Goal: Find specific page/section: Find specific page/section

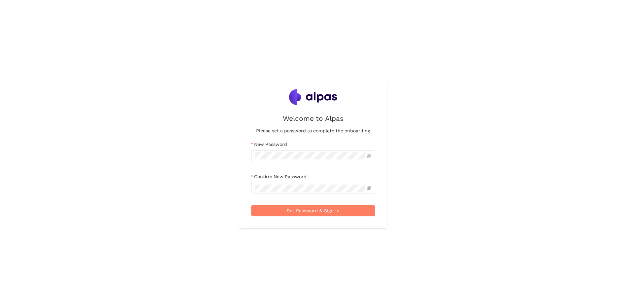
click at [298, 31] on div "Welcome to Alpas Please set a password to complete the onboarding New Password …" at bounding box center [313, 152] width 626 height 305
click at [418, 151] on div "Welcome to Alpas Please set a password to complete the onboarding New Password …" at bounding box center [313, 152] width 626 height 305
click at [317, 211] on span "Set Password & Sign In" at bounding box center [313, 210] width 53 height 7
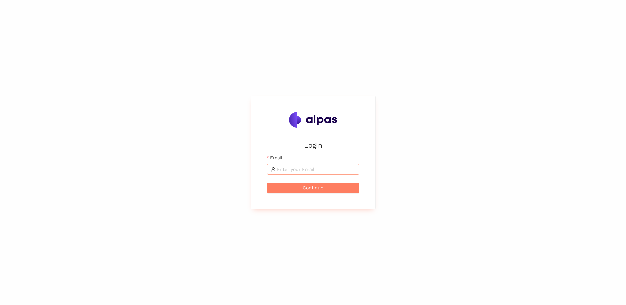
click at [291, 172] on input "Email" at bounding box center [316, 169] width 79 height 7
type input "[EMAIL_ADDRESS][DOMAIN_NAME]"
click at [305, 190] on span "Continue" at bounding box center [313, 187] width 21 height 7
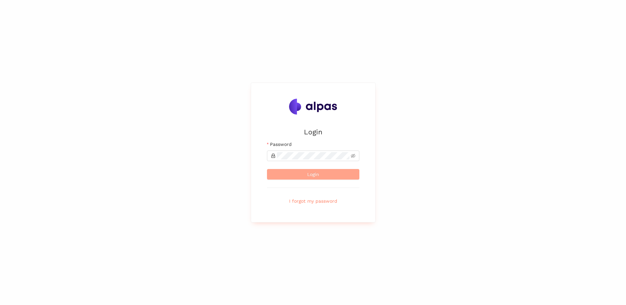
click at [296, 178] on button "Login" at bounding box center [313, 174] width 92 height 11
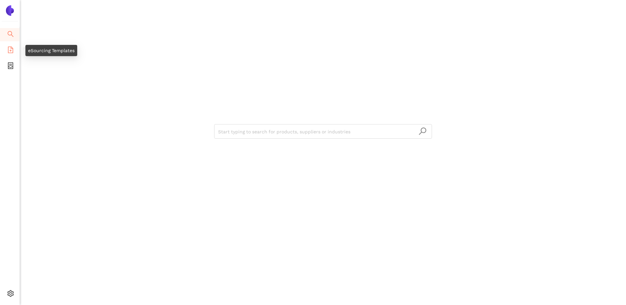
click at [12, 51] on icon "file-add" at bounding box center [10, 50] width 7 height 7
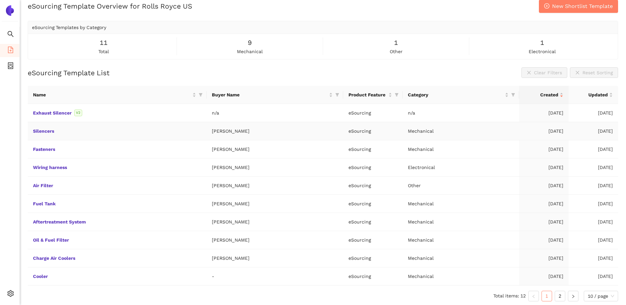
scroll to position [10, 0]
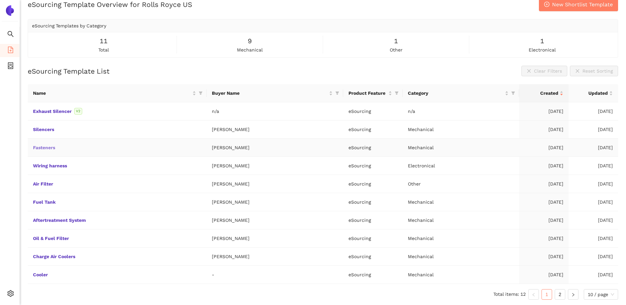
click at [0, 0] on link "Fasteners" at bounding box center [0, 0] width 0 height 0
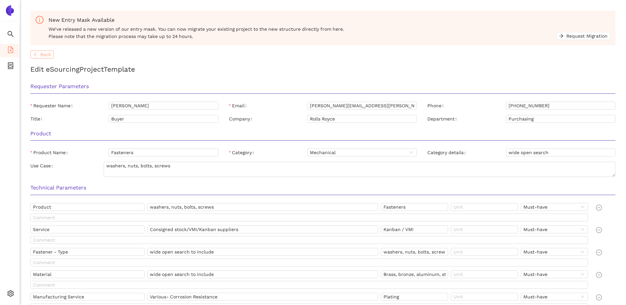
click at [42, 56] on span "Back" at bounding box center [45, 54] width 11 height 7
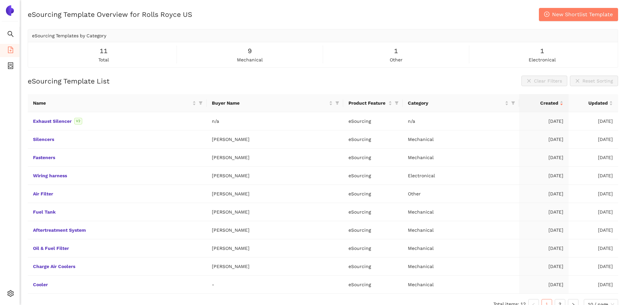
scroll to position [10, 0]
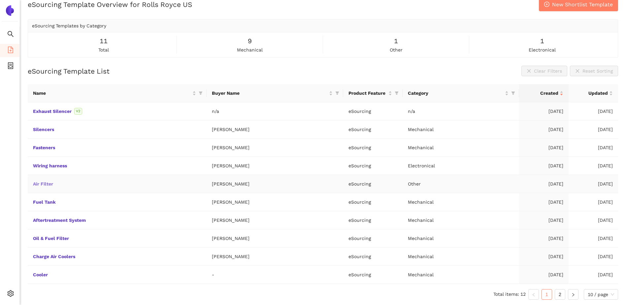
click at [0, 0] on link "Air Filter" at bounding box center [0, 0] width 0 height 0
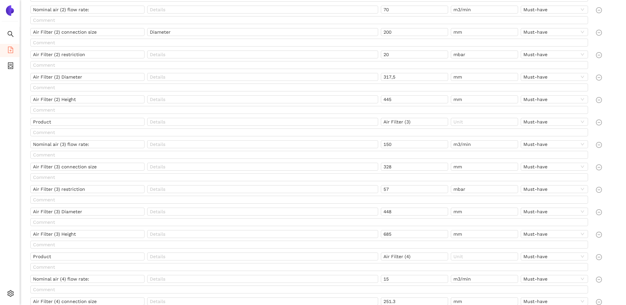
scroll to position [189, 0]
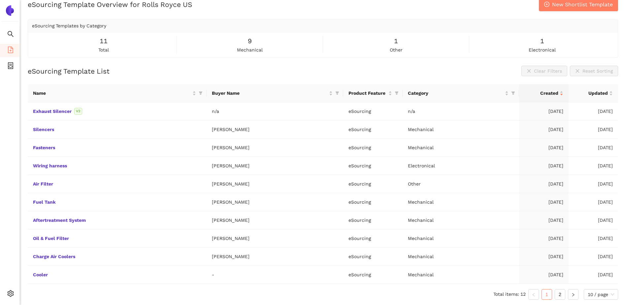
scroll to position [10, 0]
click at [0, 0] on link "Charge Air Coolers" at bounding box center [0, 0] width 0 height 0
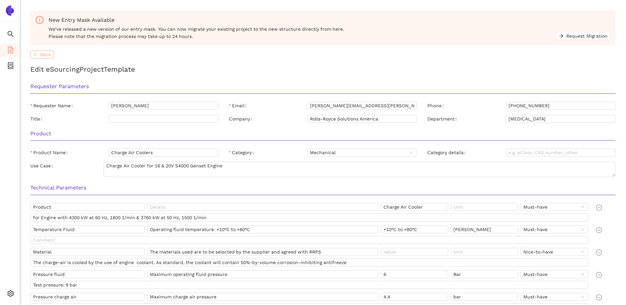
click at [44, 55] on span "Back" at bounding box center [45, 54] width 11 height 7
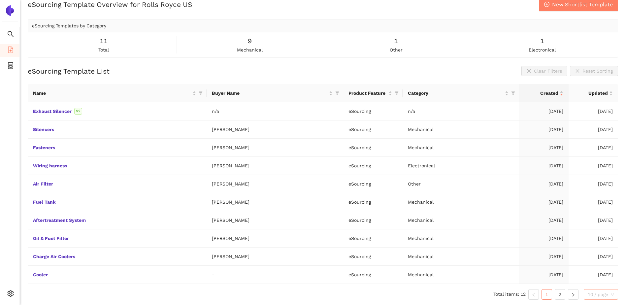
click at [613, 294] on span "10 / page" at bounding box center [601, 294] width 26 height 10
click at [602, 271] on div "50 / page" at bounding box center [601, 270] width 27 height 7
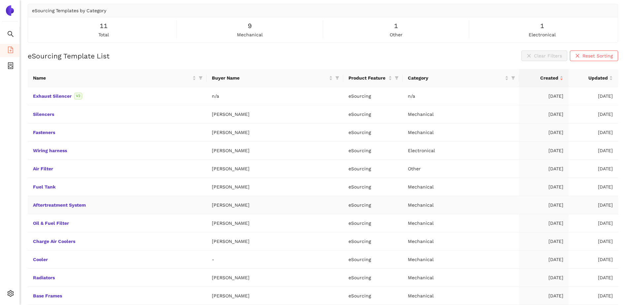
scroll to position [13, 0]
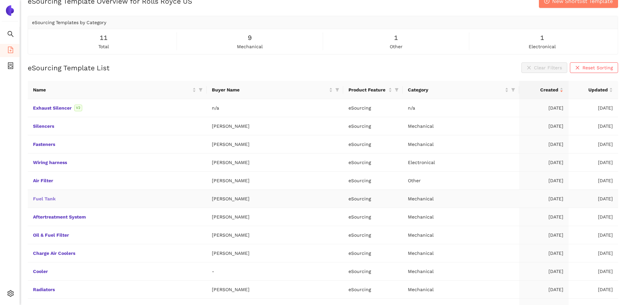
click at [0, 0] on link "Fuel Tank" at bounding box center [0, 0] width 0 height 0
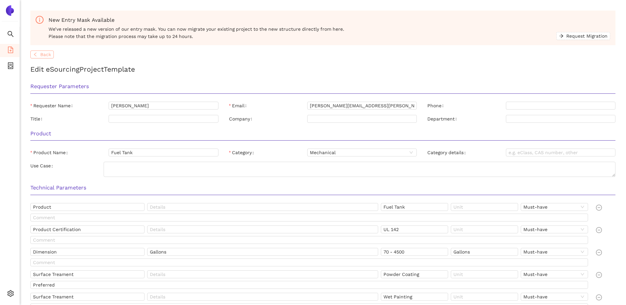
click at [43, 57] on span "Back" at bounding box center [45, 54] width 11 height 7
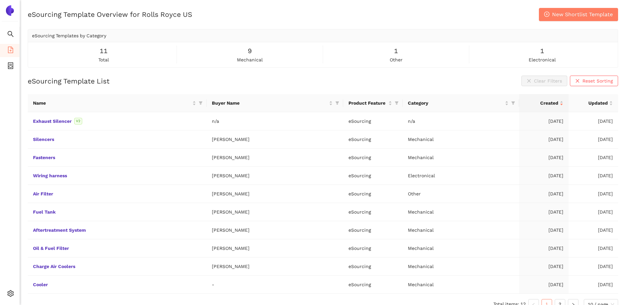
click at [302, 23] on div "eSourcing Template Overview for Rolls Royce US New Shortlist Template eSourcing…" at bounding box center [323, 38] width 590 height 60
click at [391, 16] on div "eSourcing Template Overview for Rolls Royce US New Shortlist Template" at bounding box center [323, 14] width 590 height 13
click at [11, 65] on icon "container" at bounding box center [10, 65] width 5 height 7
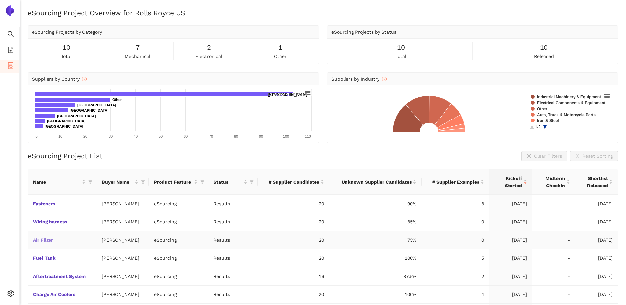
click at [0, 0] on link "Air Filter" at bounding box center [0, 0] width 0 height 0
click at [0, 0] on link "Fasteners" at bounding box center [0, 0] width 0 height 0
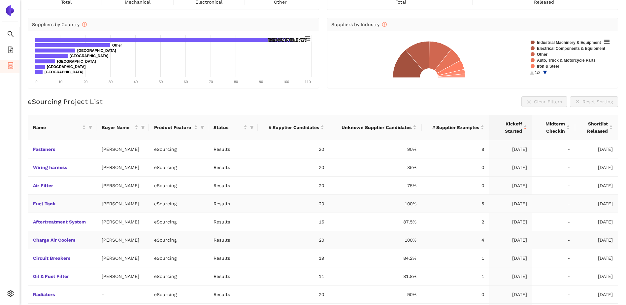
scroll to position [66, 0]
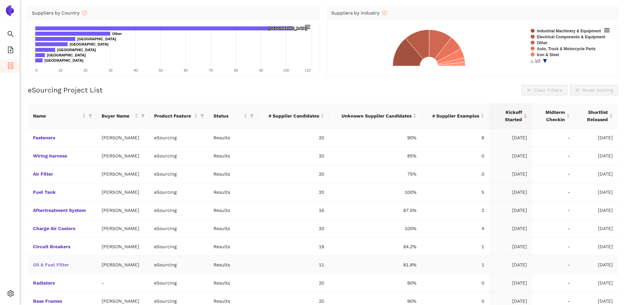
click at [0, 0] on link "Oil & Fuel Filter" at bounding box center [0, 0] width 0 height 0
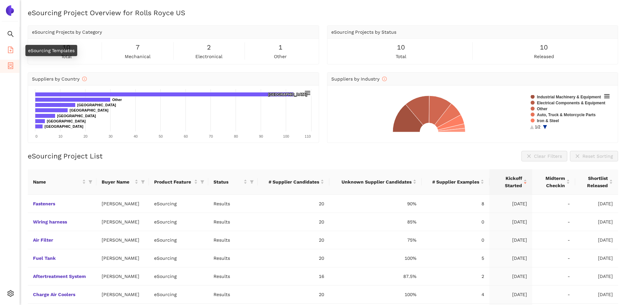
click at [13, 51] on icon "file-add" at bounding box center [10, 50] width 5 height 7
